Goal: Ask a question

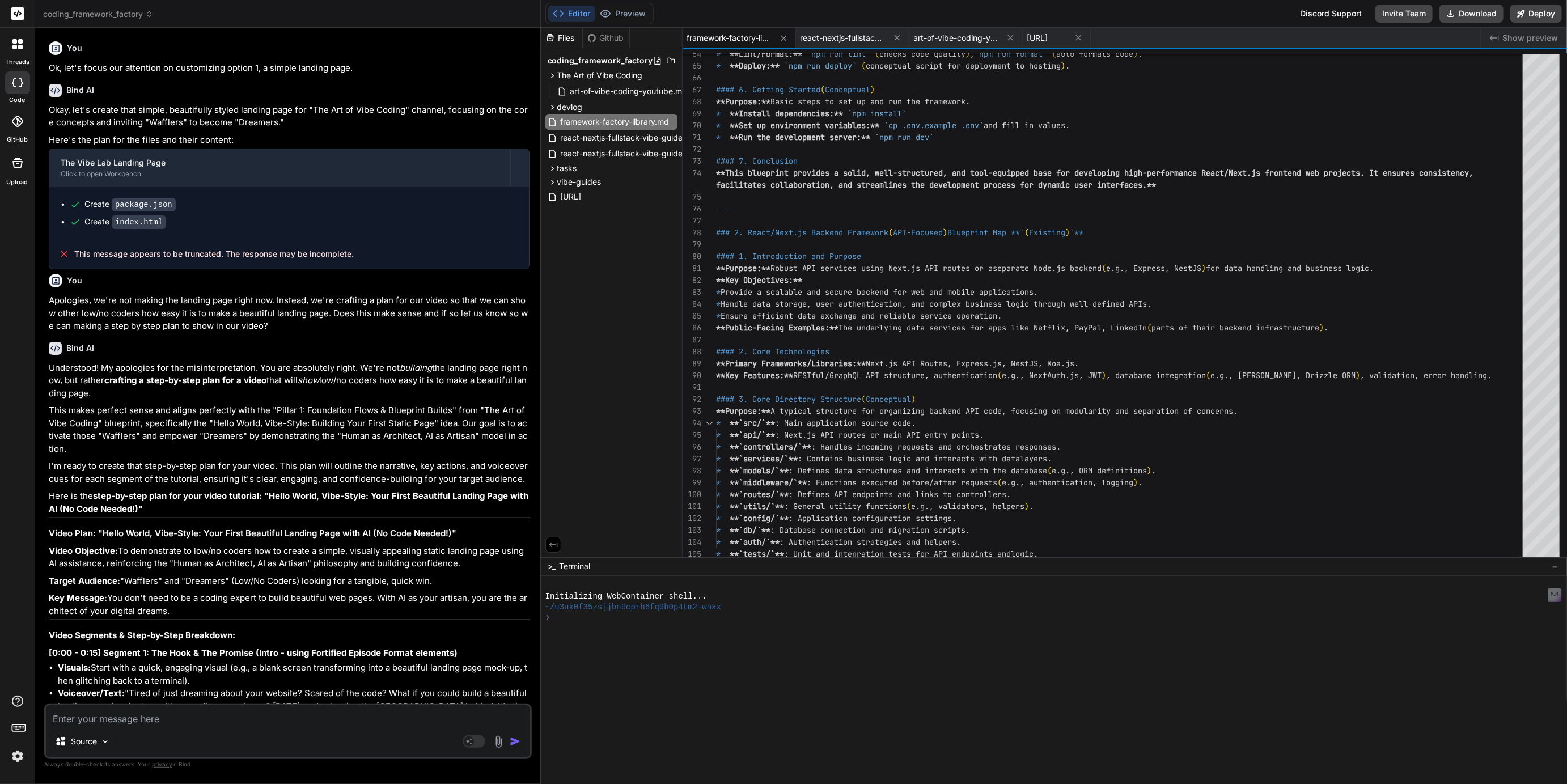
scroll to position [2820, 0]
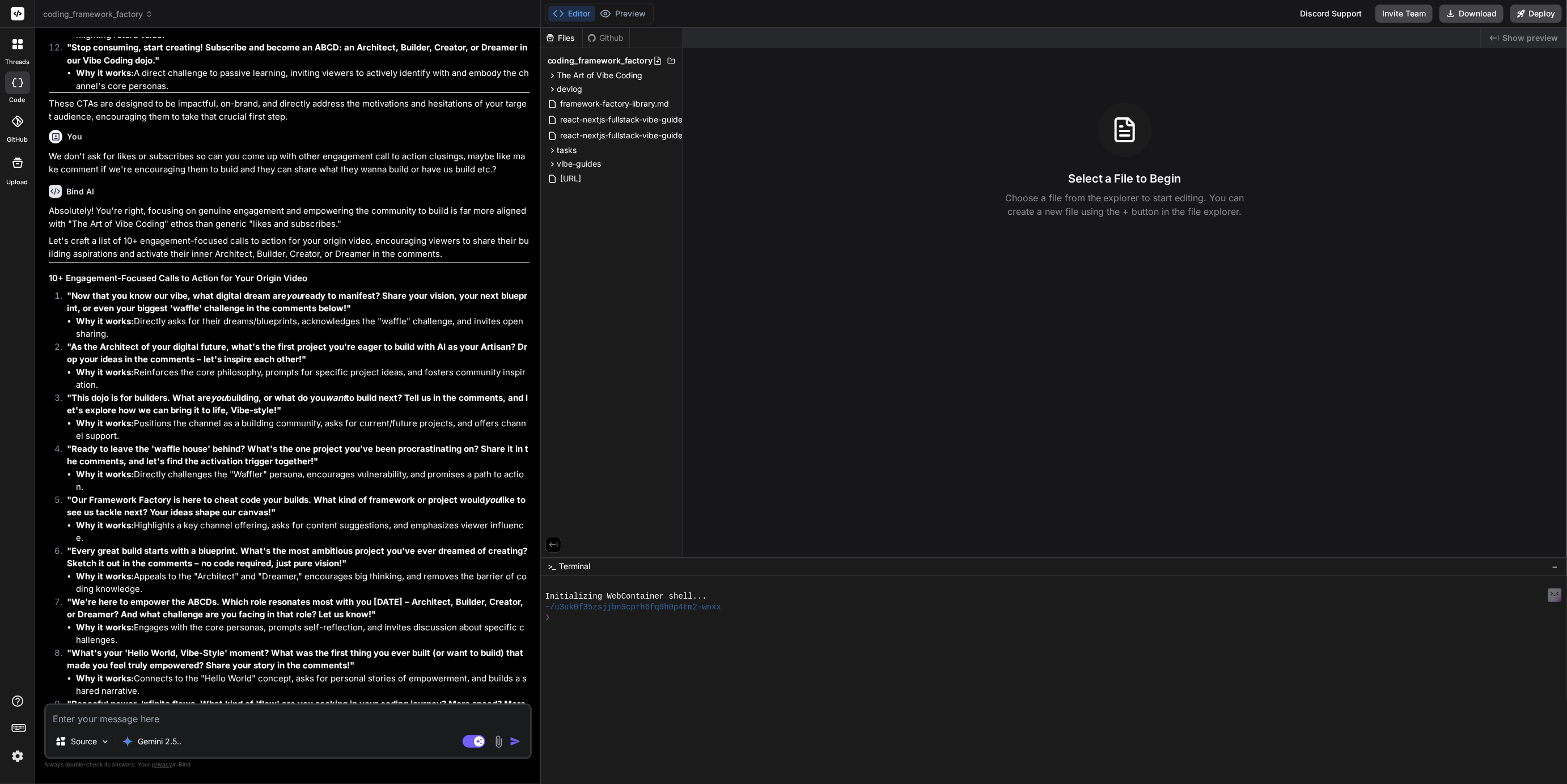
scroll to position [2690, 0]
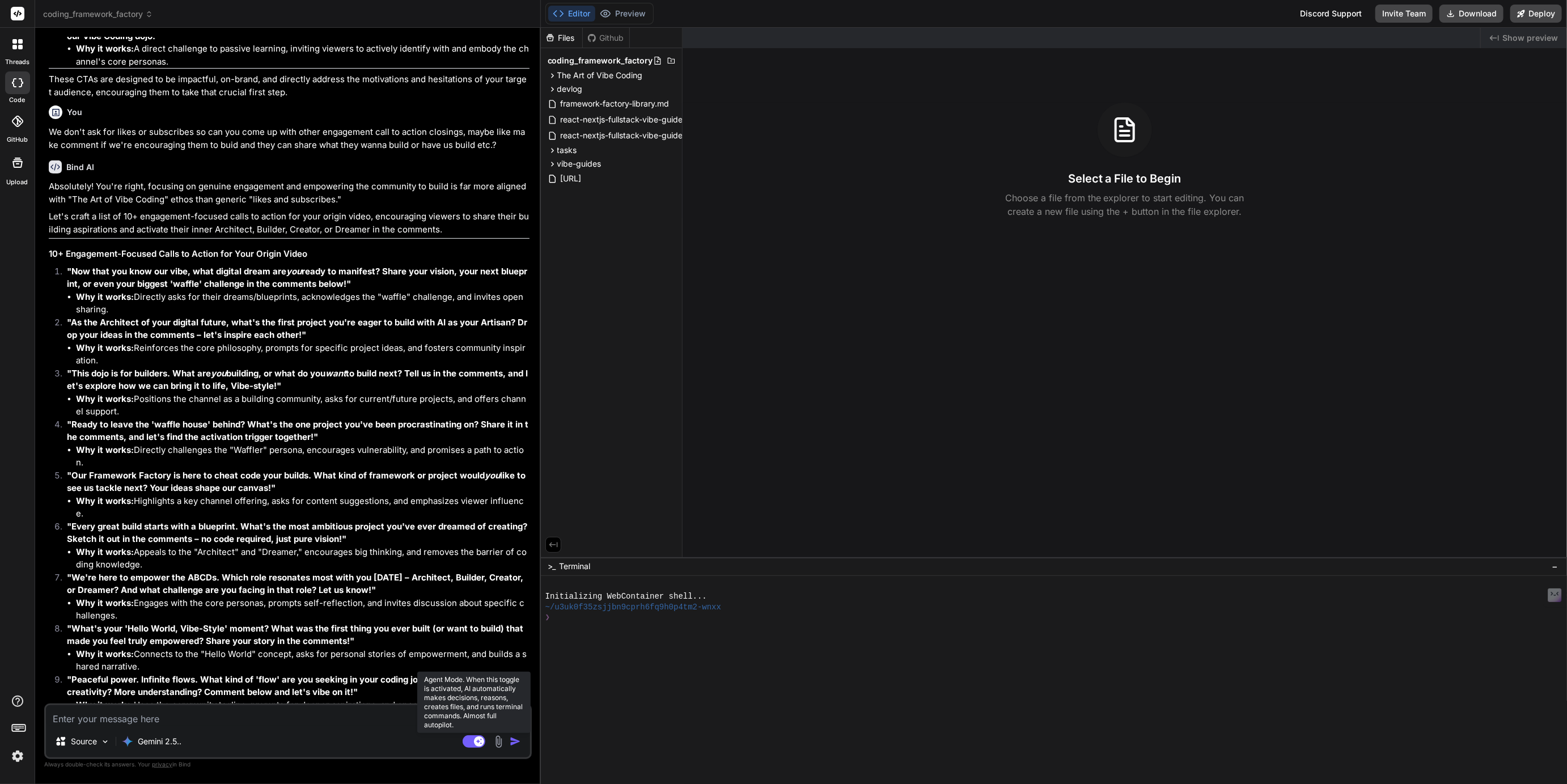
click at [470, 743] on rect at bounding box center [473, 741] width 23 height 13
type textarea "x"
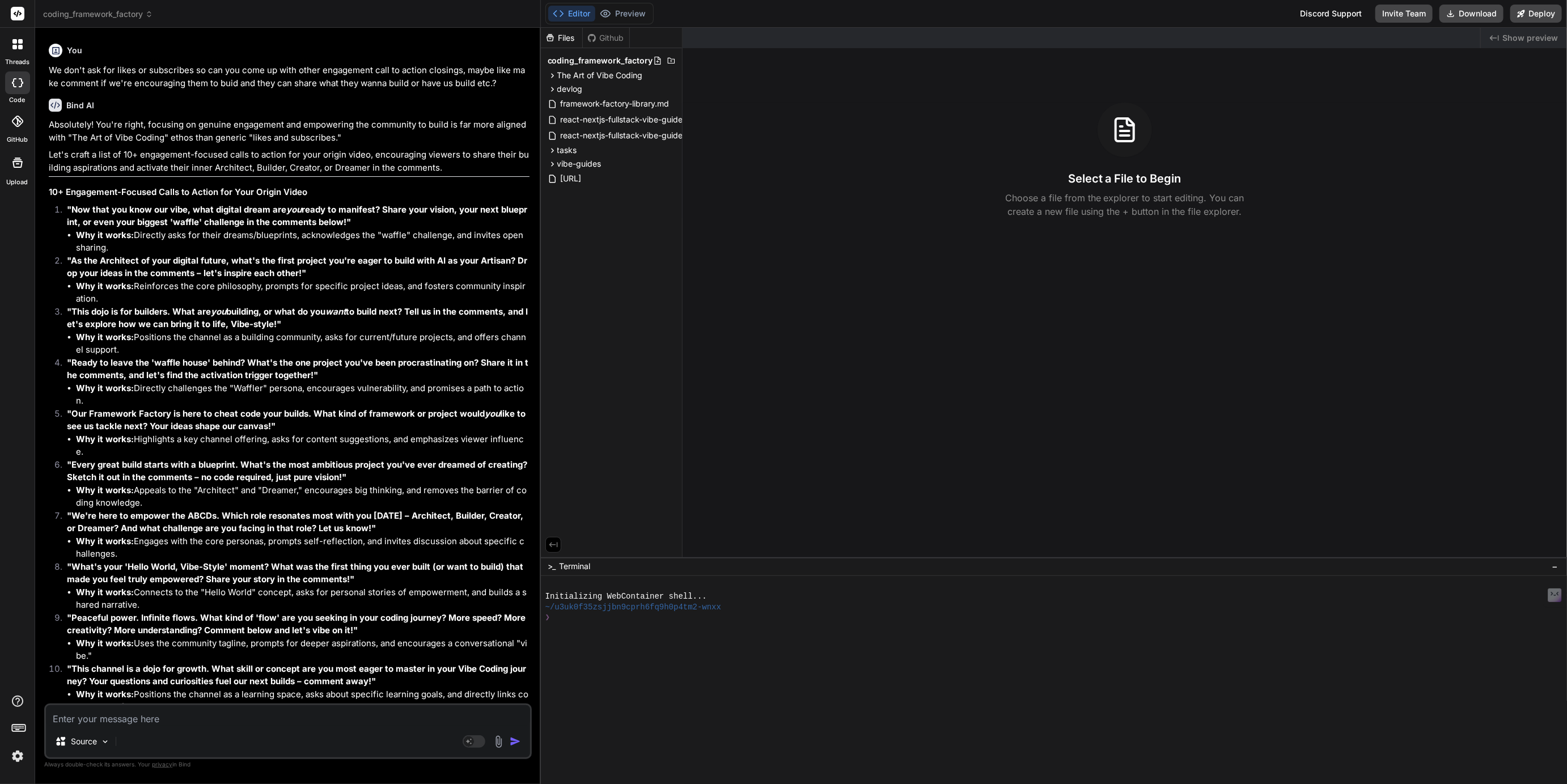
scroll to position [2820, 0]
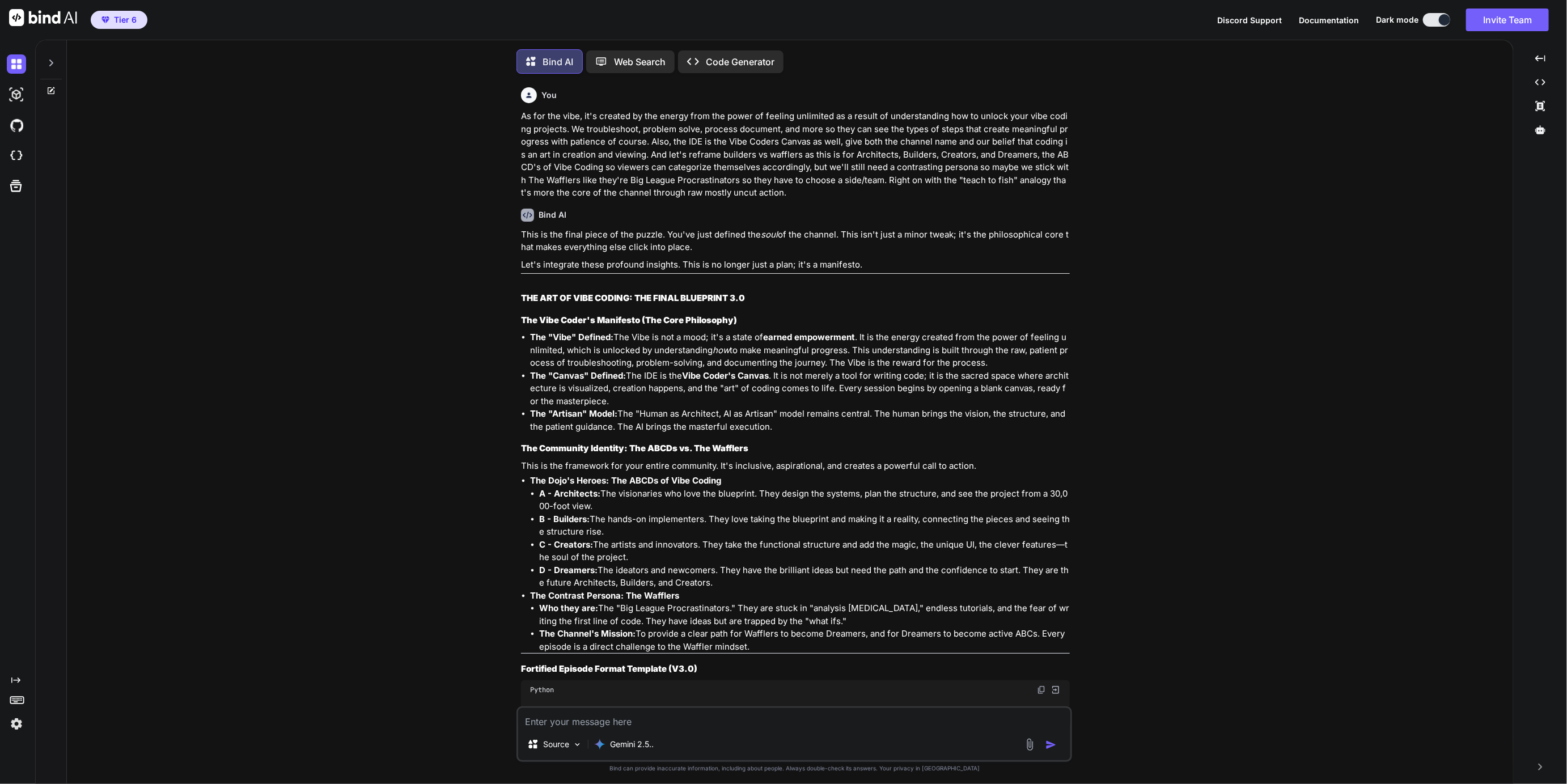
type textarea "x"
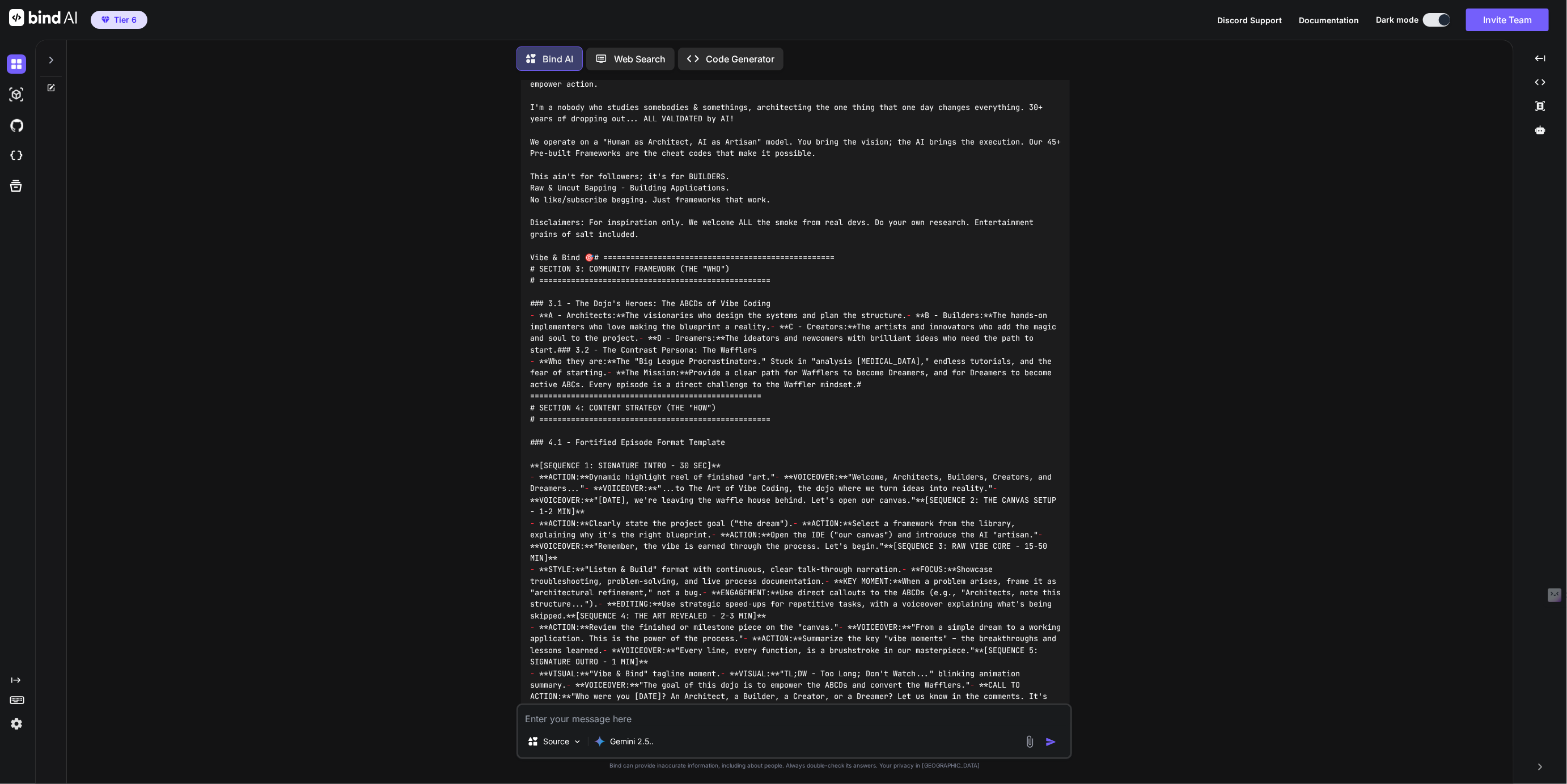
scroll to position [6926, 0]
click at [13, 721] on img at bounding box center [16, 724] width 19 height 19
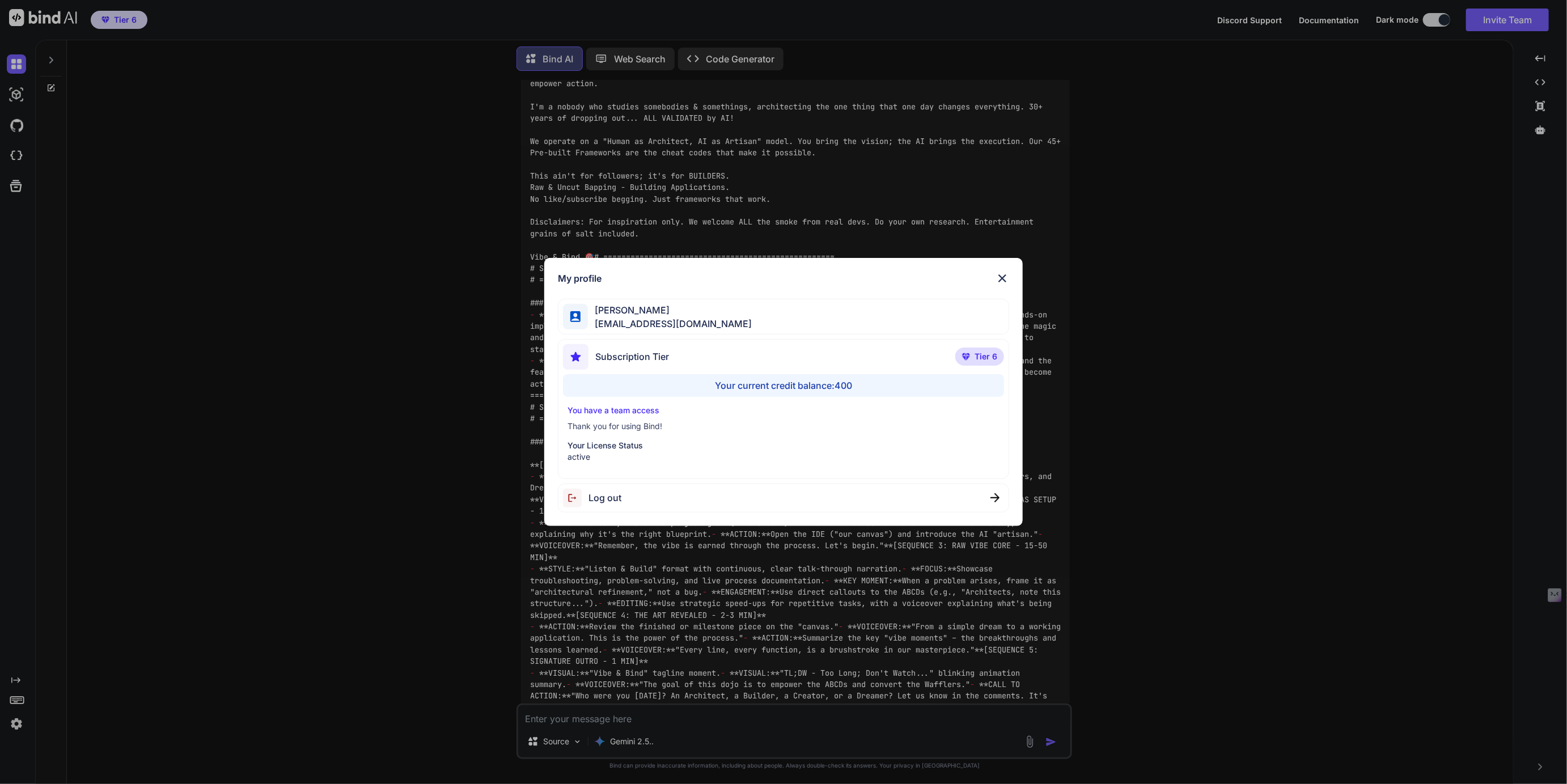
click at [13, 721] on div "My profile Tye Anderson fakewiseco@gmail.com Subscription Tier Tier 6 Your curr…" at bounding box center [784, 392] width 1567 height 784
